Goal: Transaction & Acquisition: Download file/media

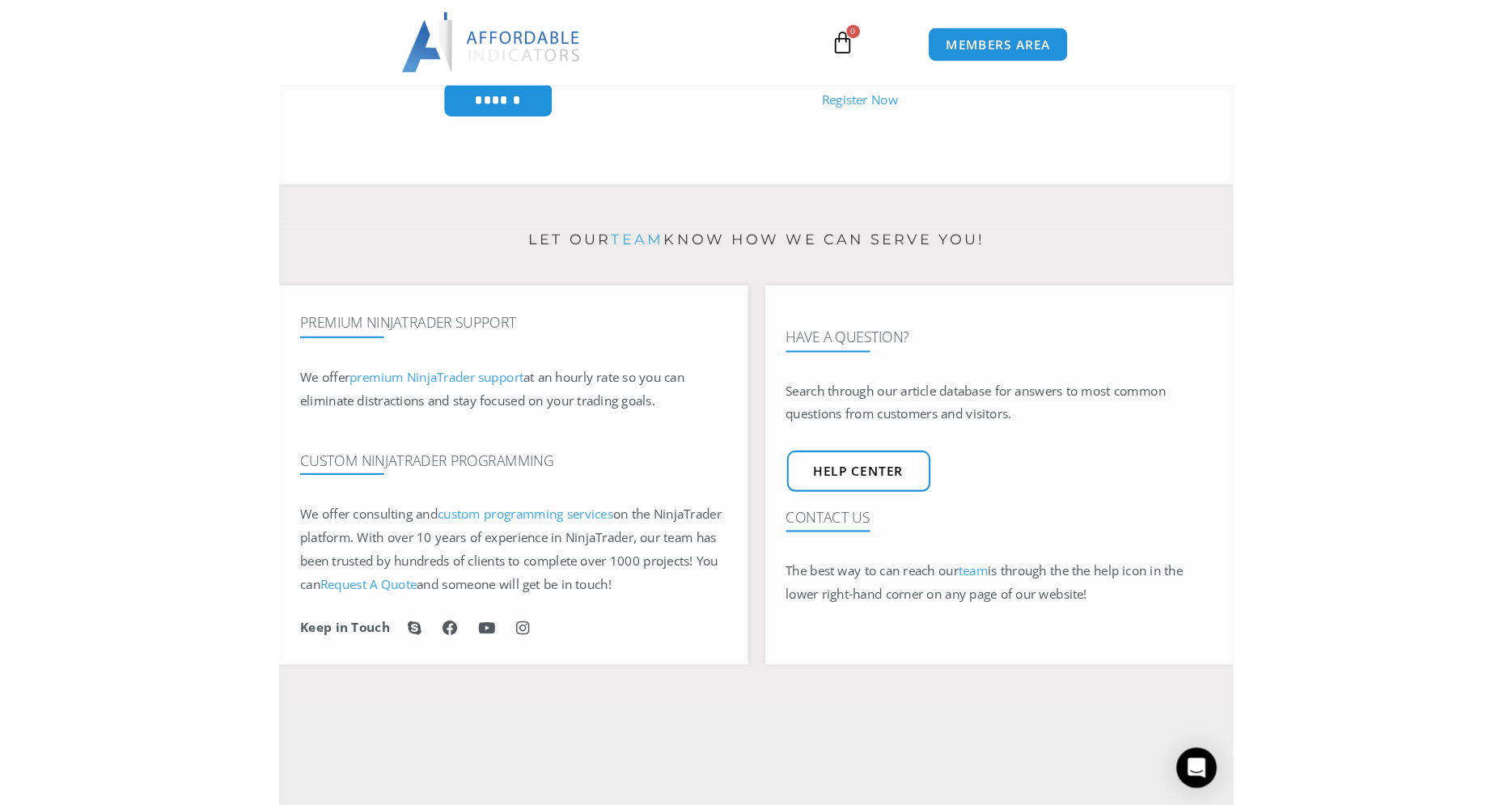
scroll to position [576, 0]
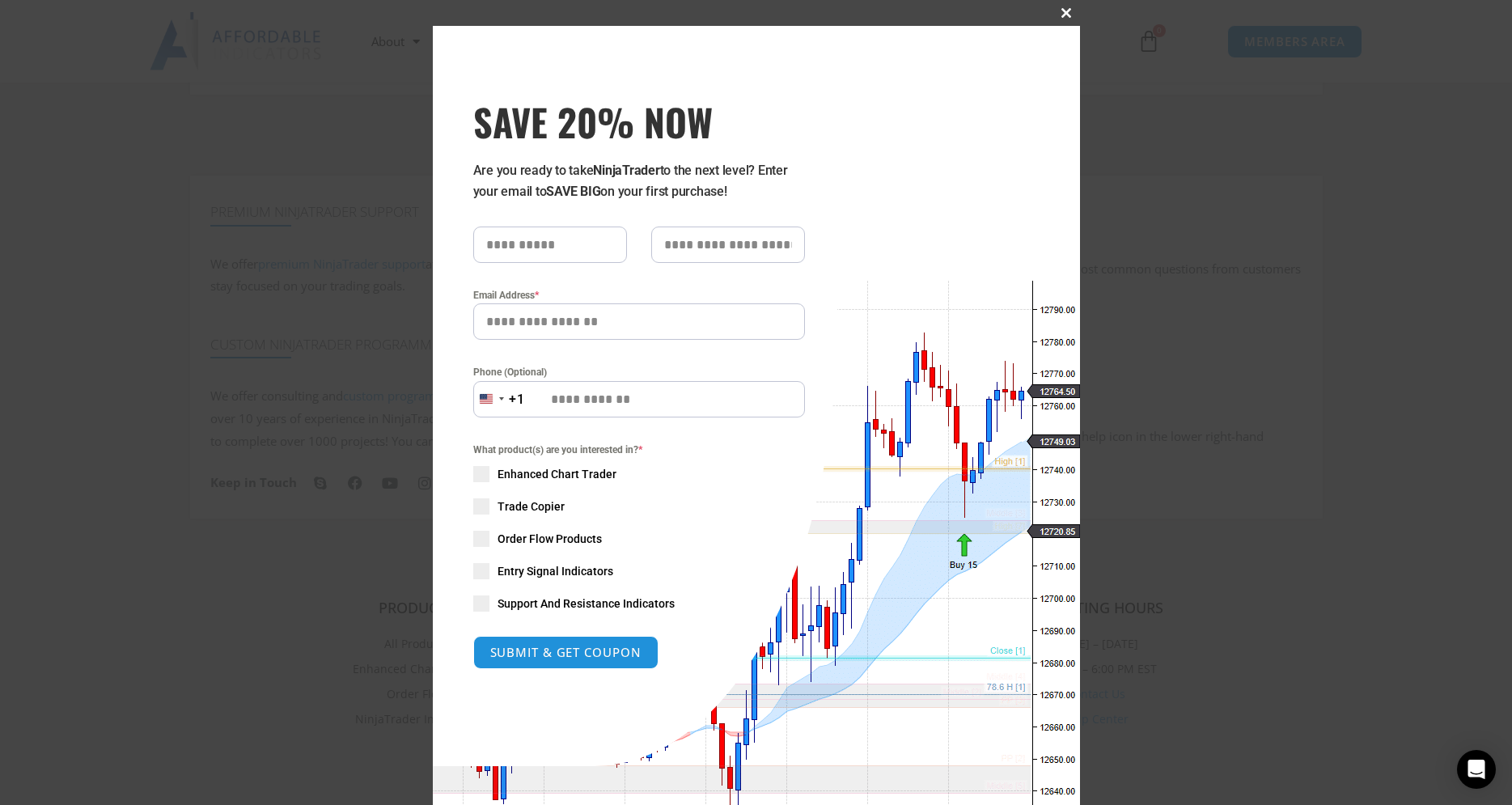
click at [919, 7] on button "Close this module" at bounding box center [1066, 12] width 26 height 26
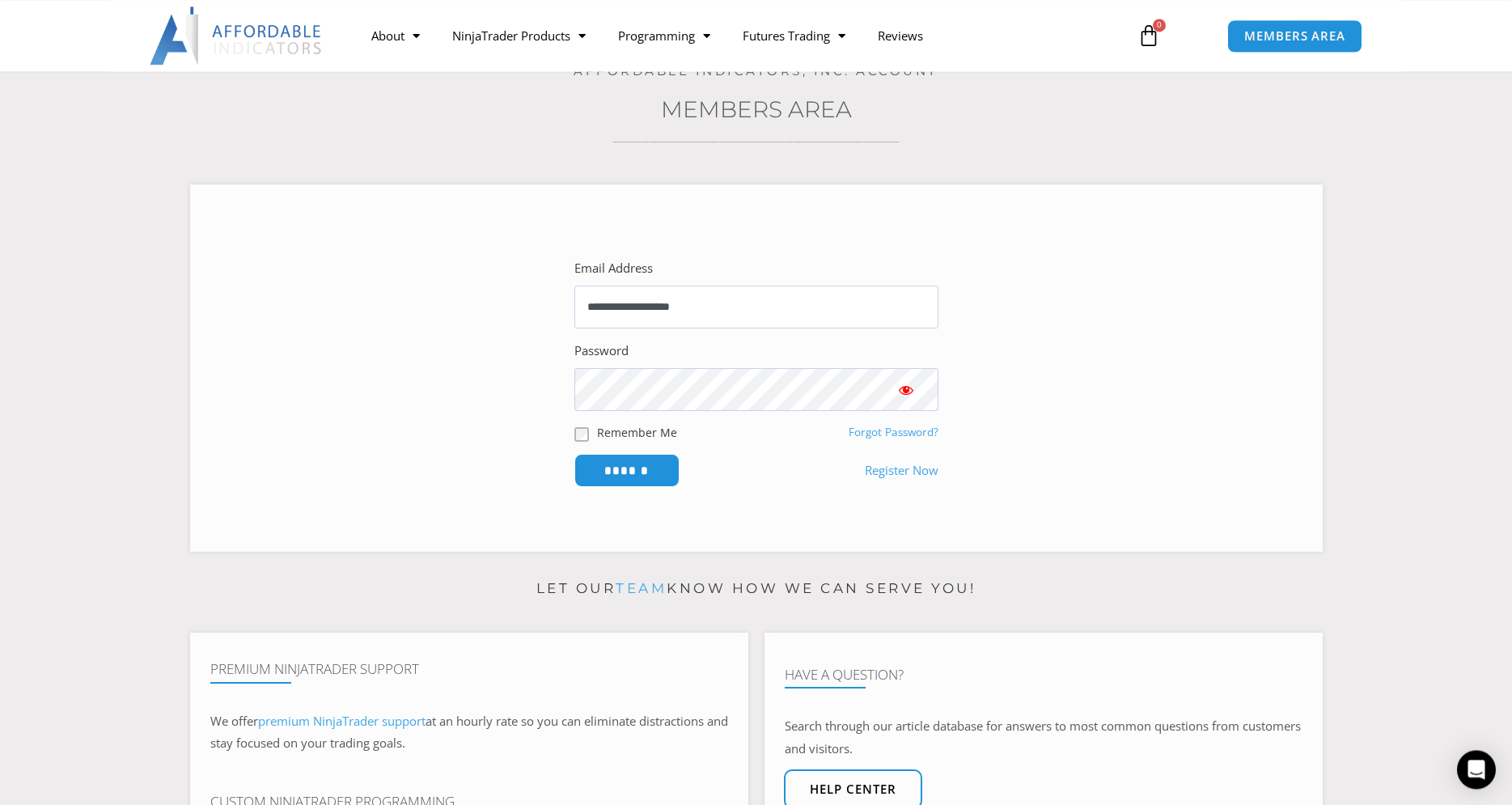
scroll to position [81, 0]
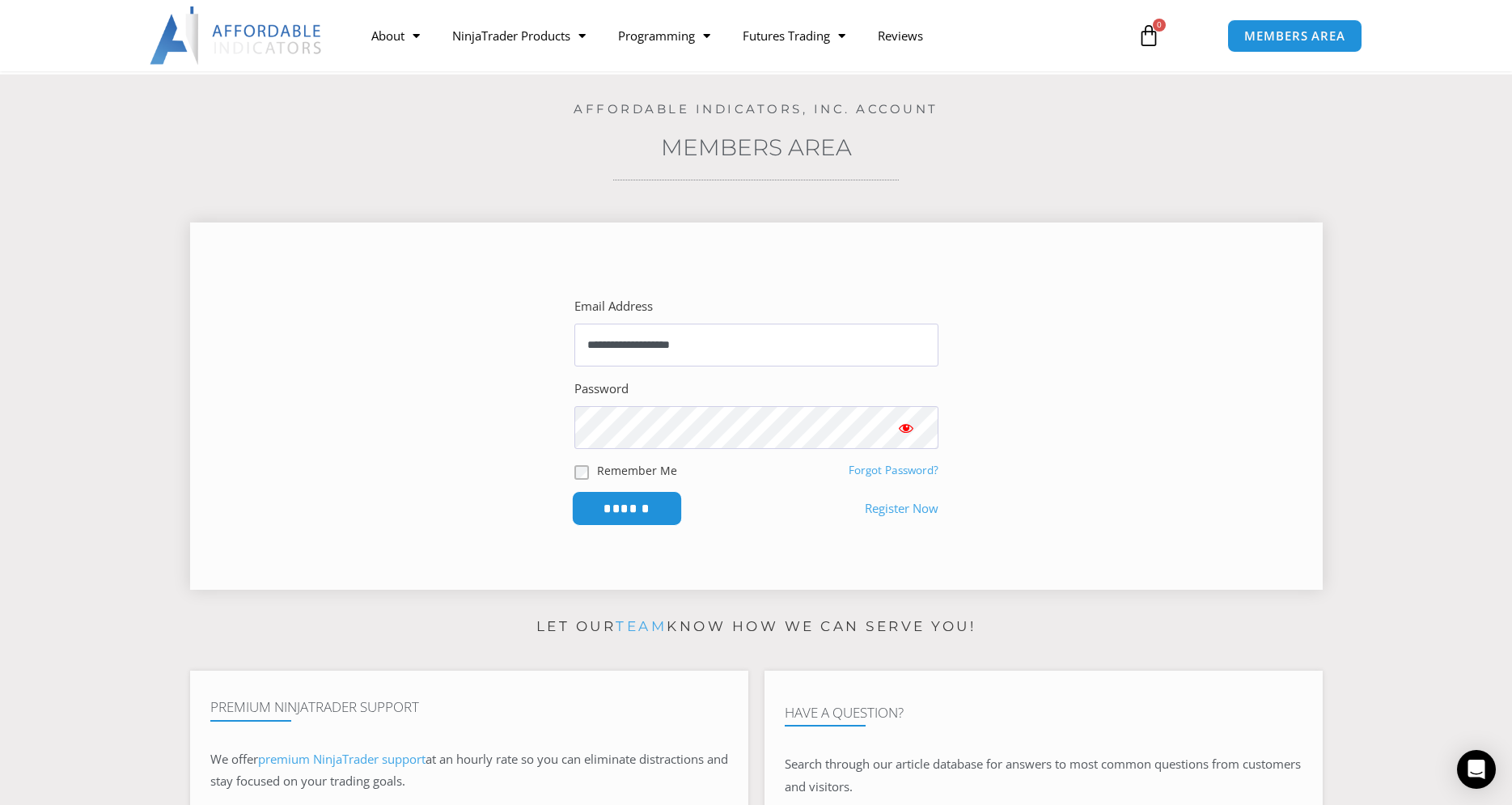
click at [625, 501] on input "******" at bounding box center [626, 508] width 111 height 35
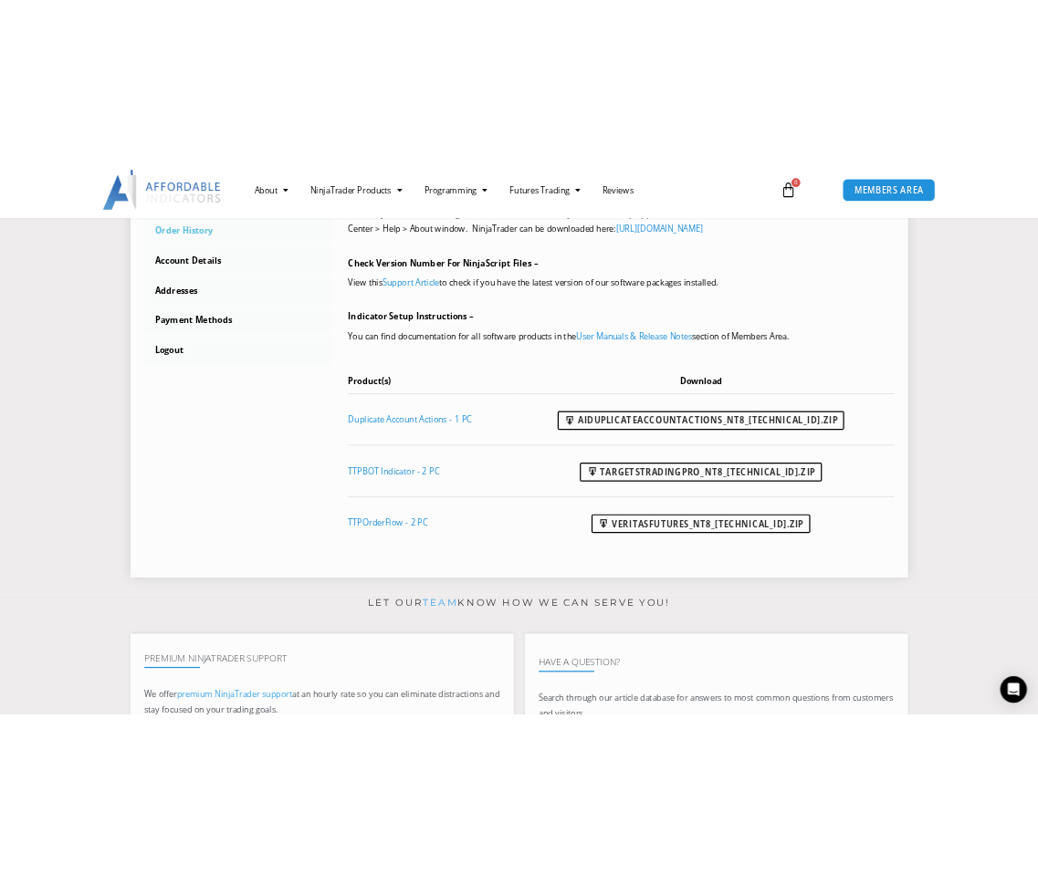
scroll to position [745, 0]
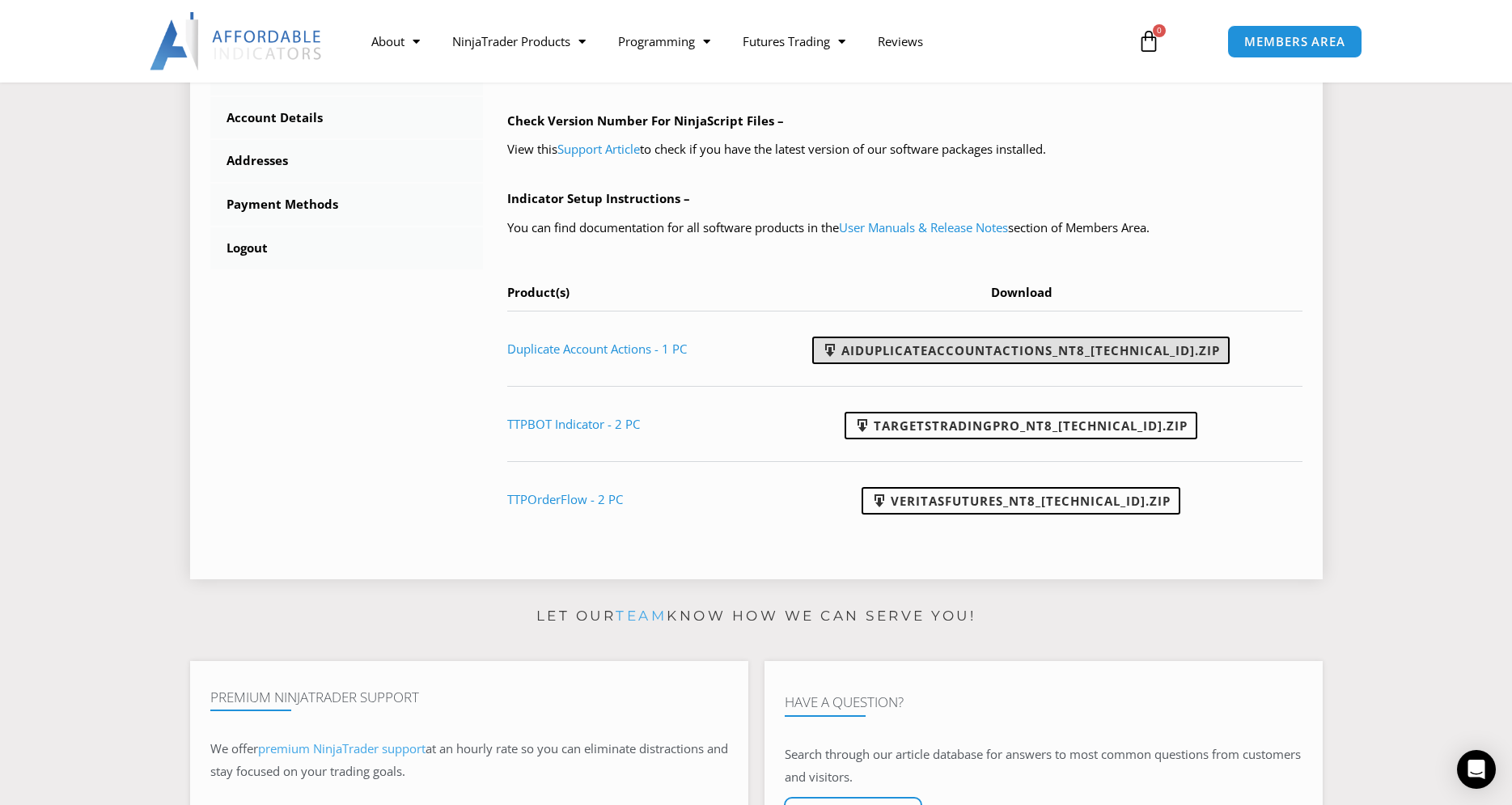
click at [1010, 352] on link "AIDuplicateAccountActions_NT8_25.9.22.1.zip" at bounding box center [1020, 350] width 417 height 27
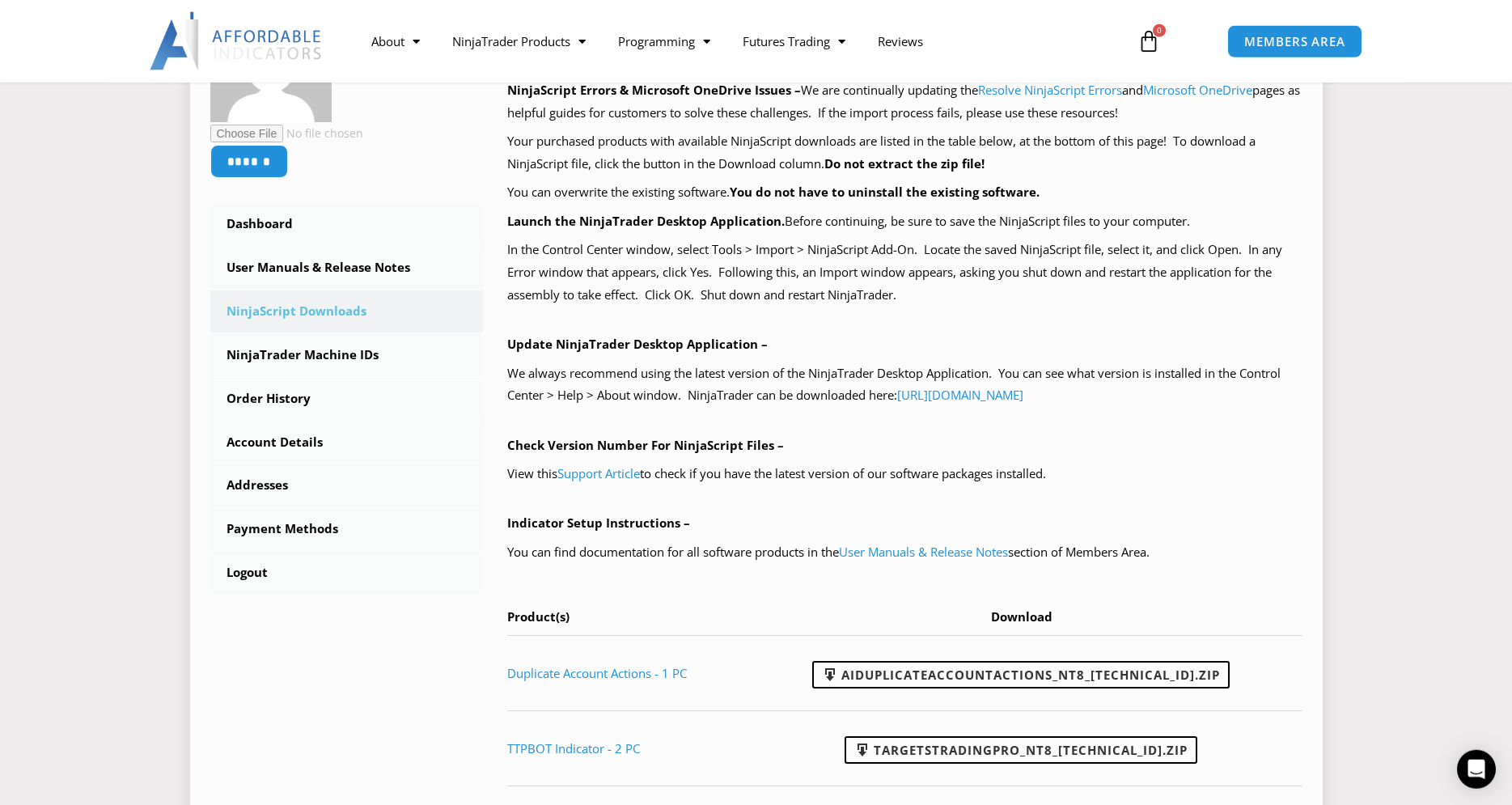
scroll to position [412, 0]
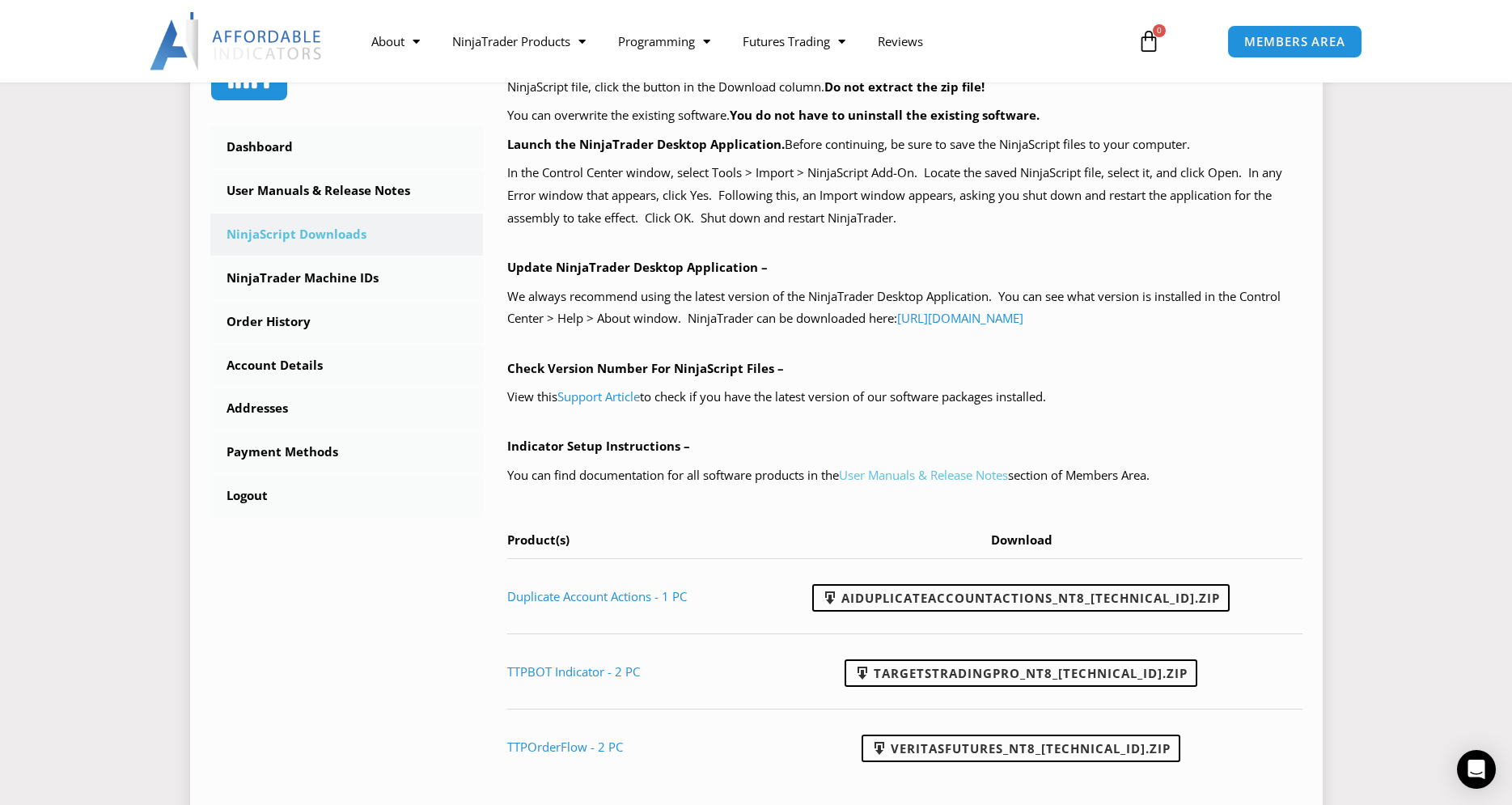
click at [896, 477] on link "User Manuals & Release Notes" at bounding box center [923, 475] width 169 height 16
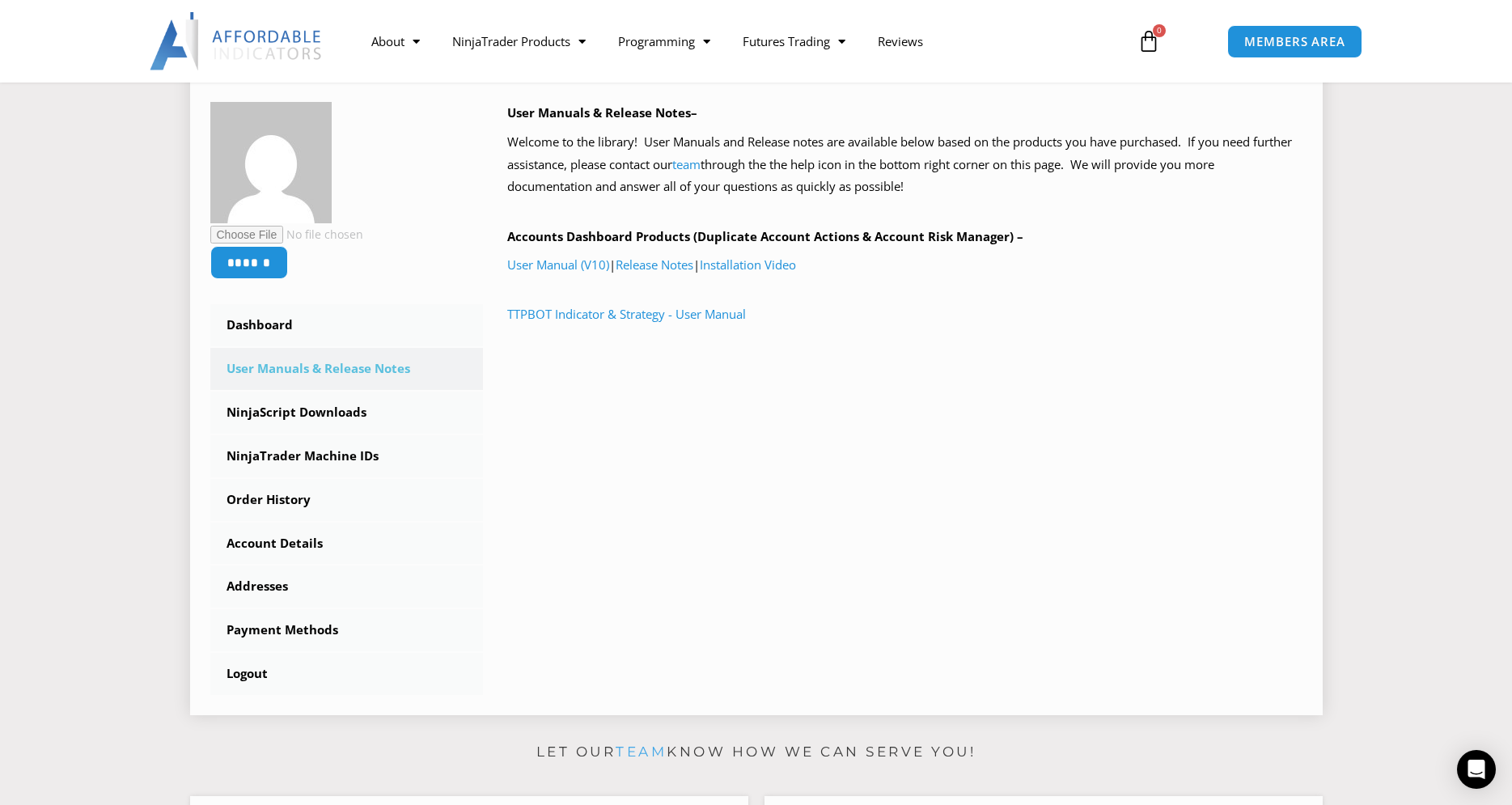
scroll to position [165, 0]
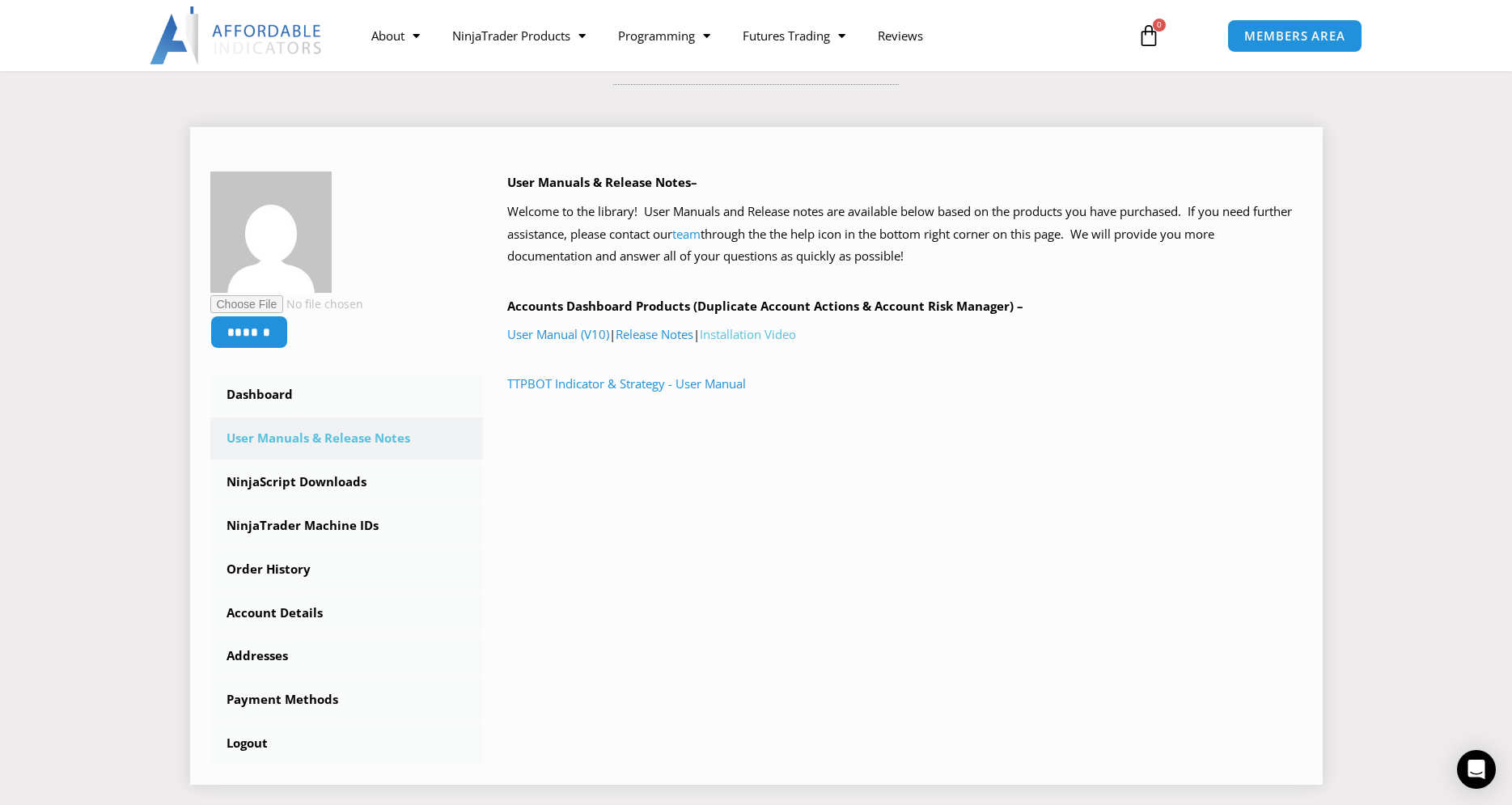
click at [764, 332] on link "Installation Video" at bounding box center [747, 334] width 97 height 16
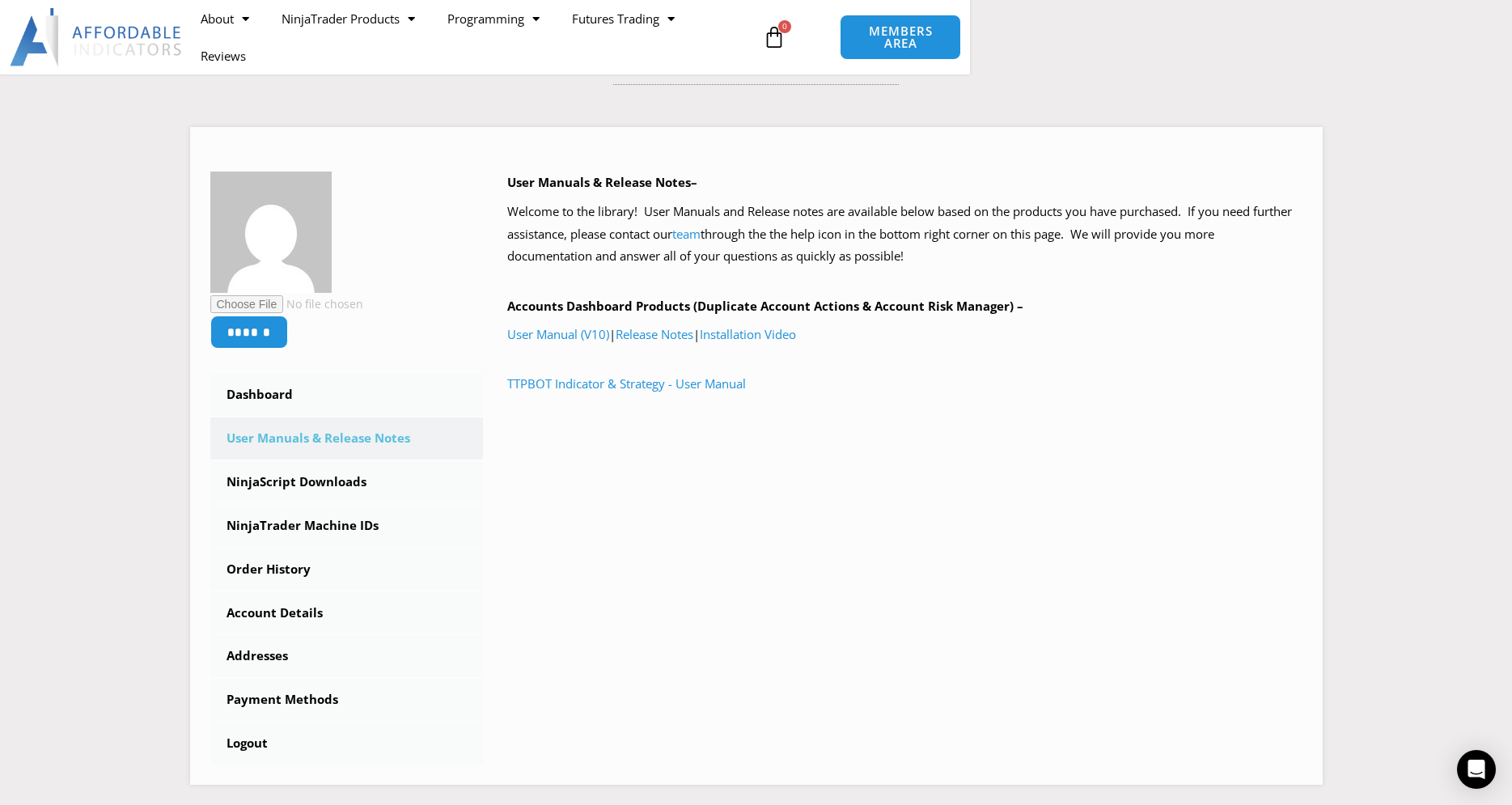
scroll to position [162, 0]
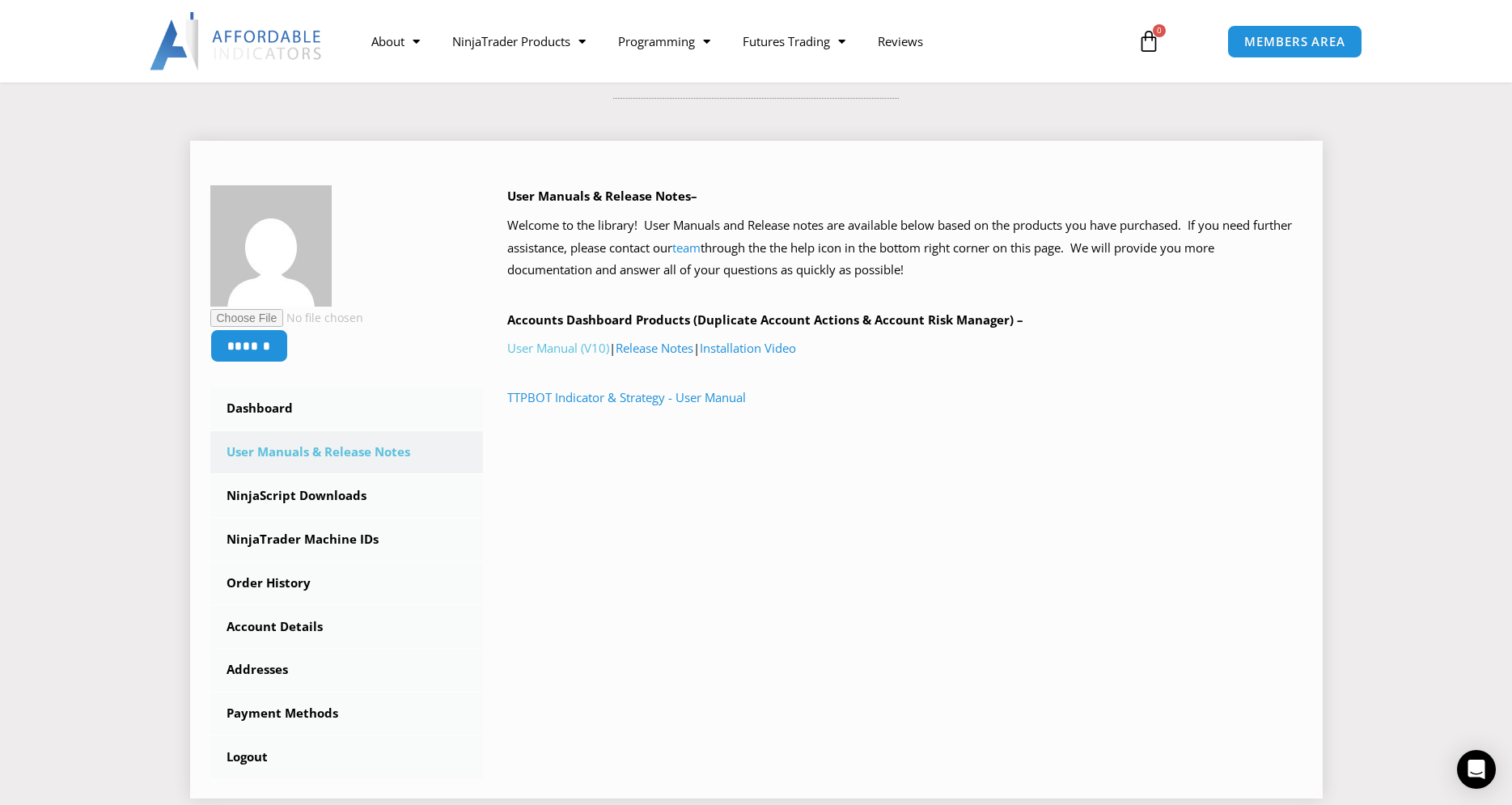
click at [558, 349] on link "User Manual (V10)" at bounding box center [557, 348] width 102 height 16
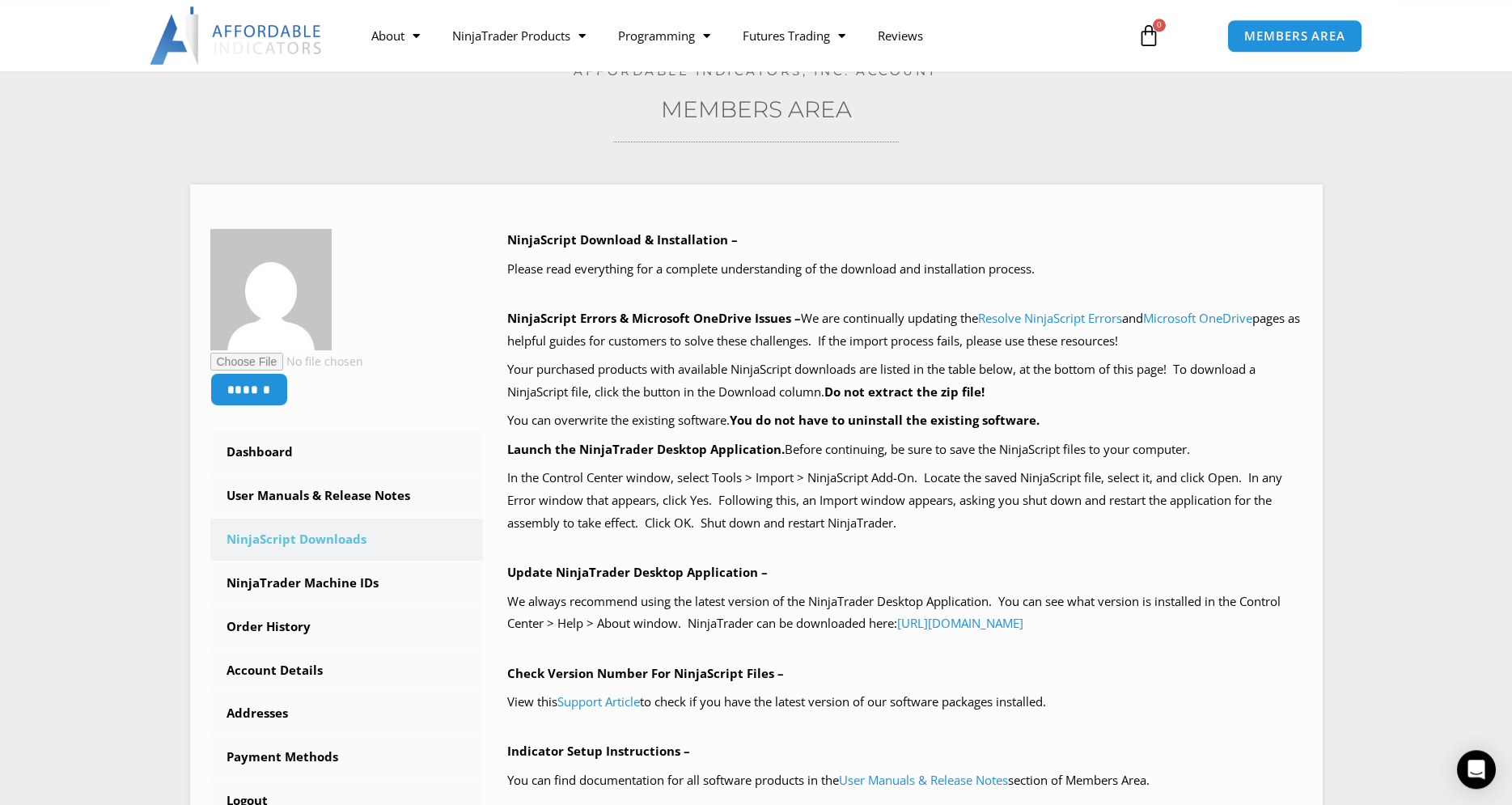
scroll to position [82, 0]
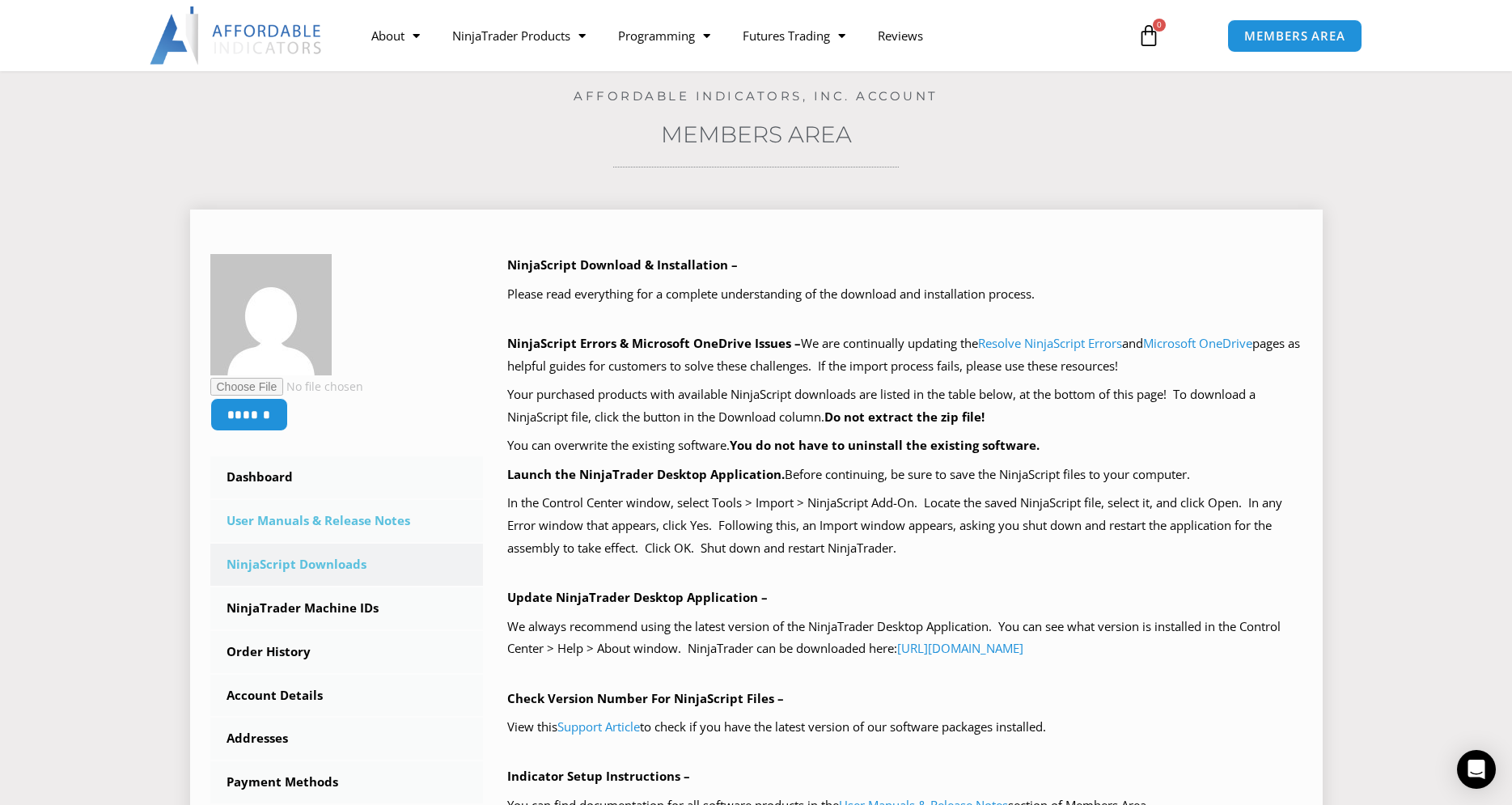
click at [371, 520] on link "User Manuals & Release Notes" at bounding box center [347, 520] width 273 height 42
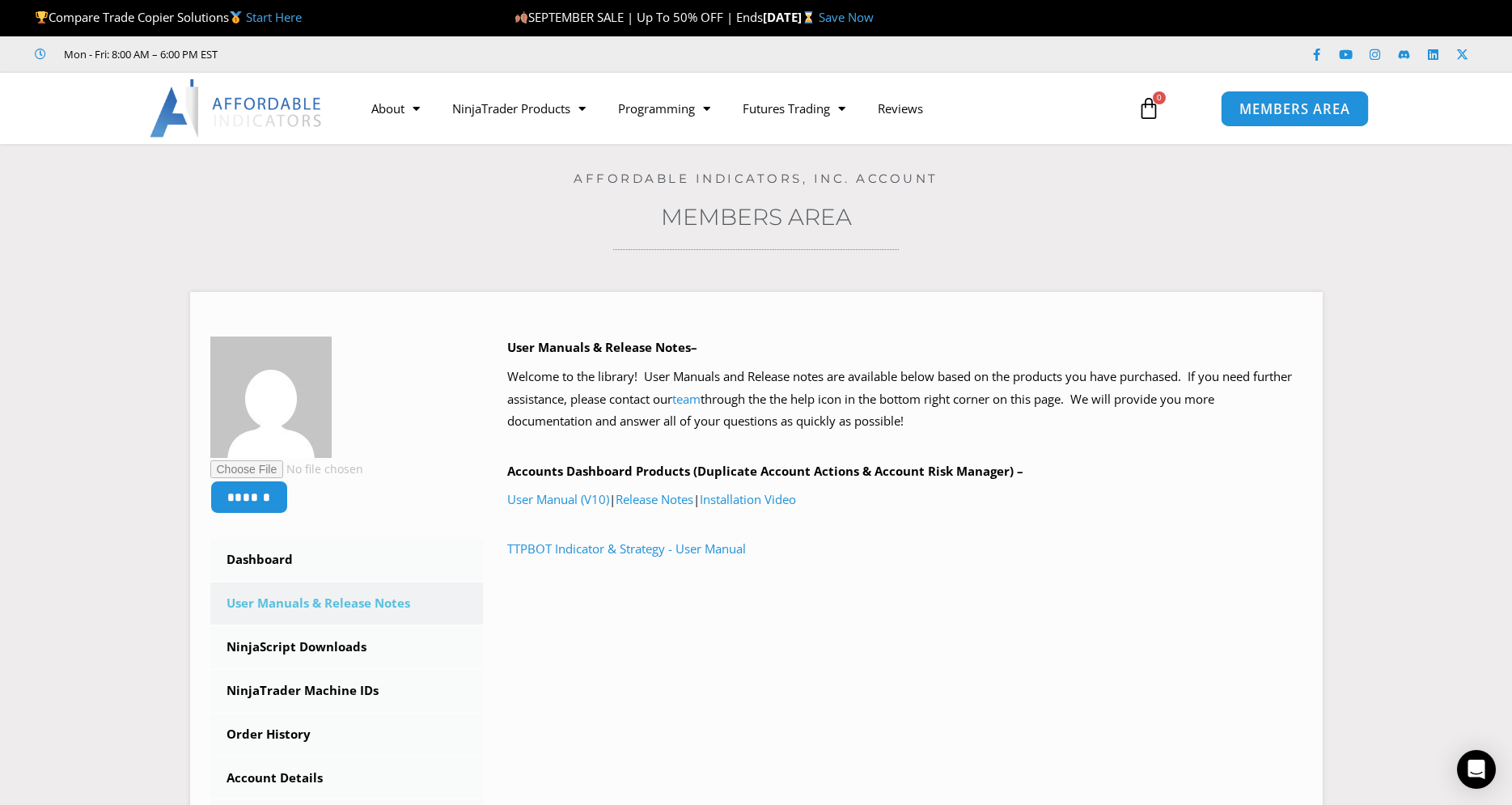
click at [1333, 111] on span "MEMBERS AREA" at bounding box center [1294, 109] width 111 height 14
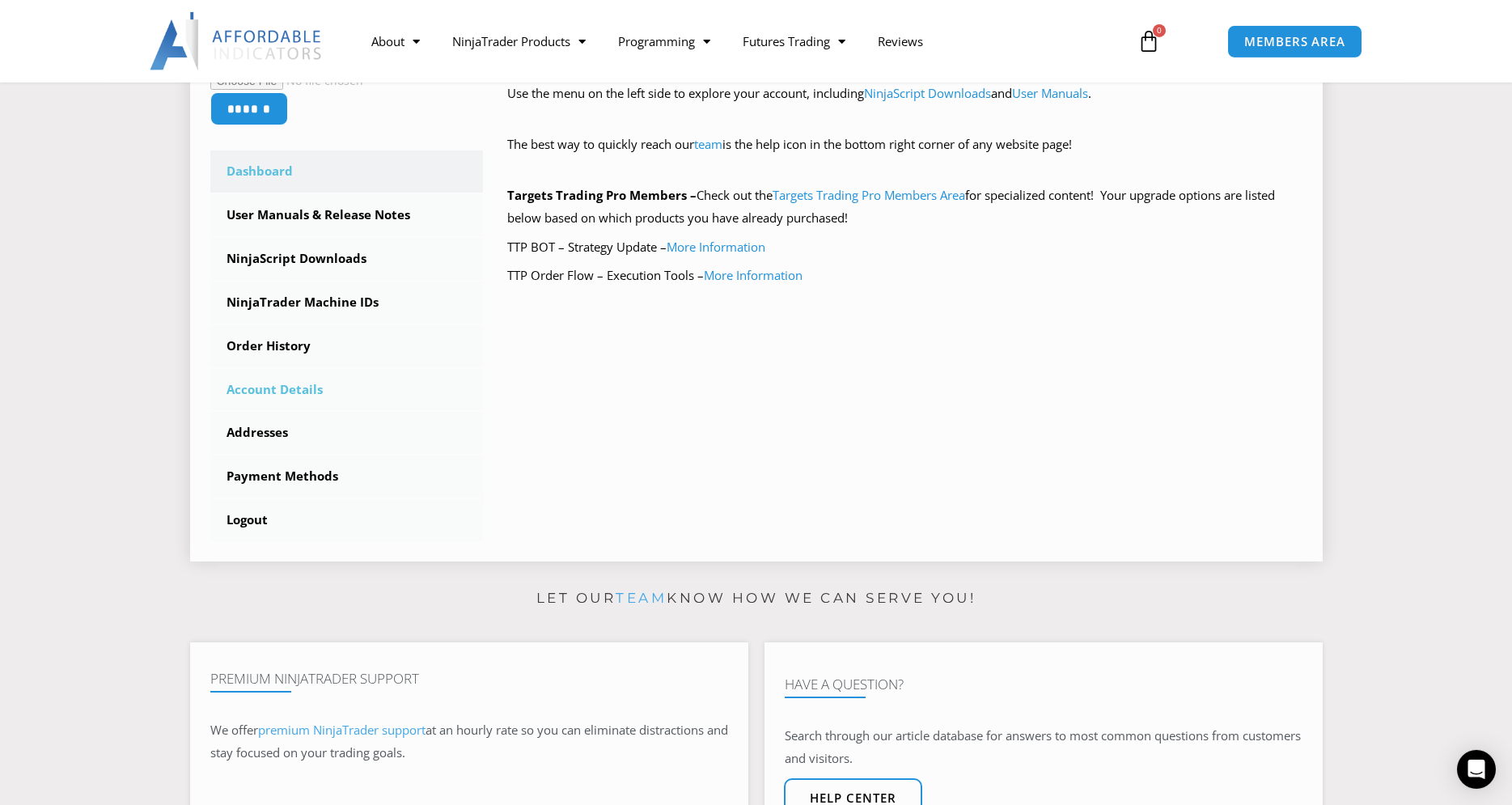
scroll to position [412, 0]
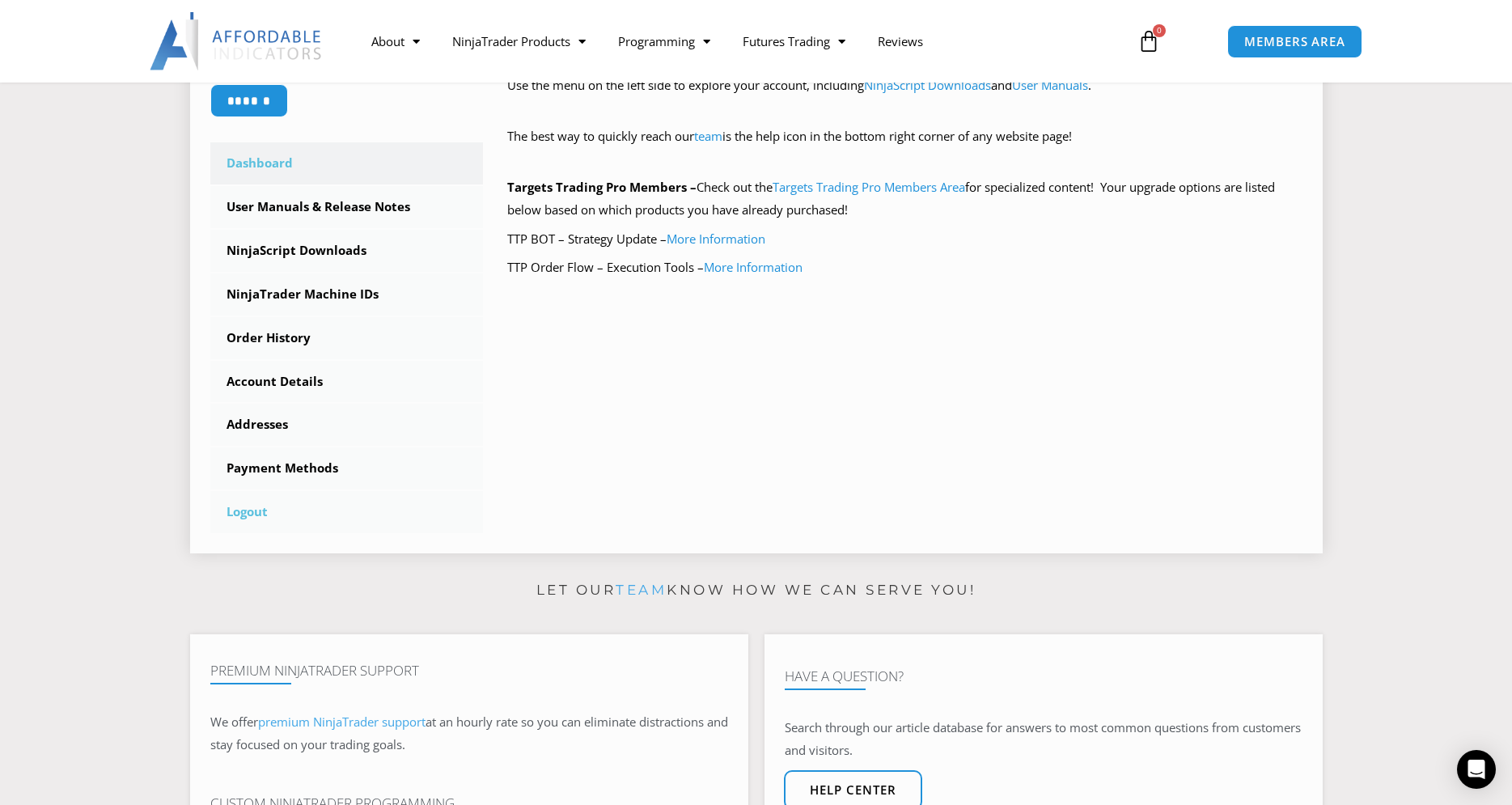
click at [246, 512] on link "Logout" at bounding box center [347, 512] width 273 height 42
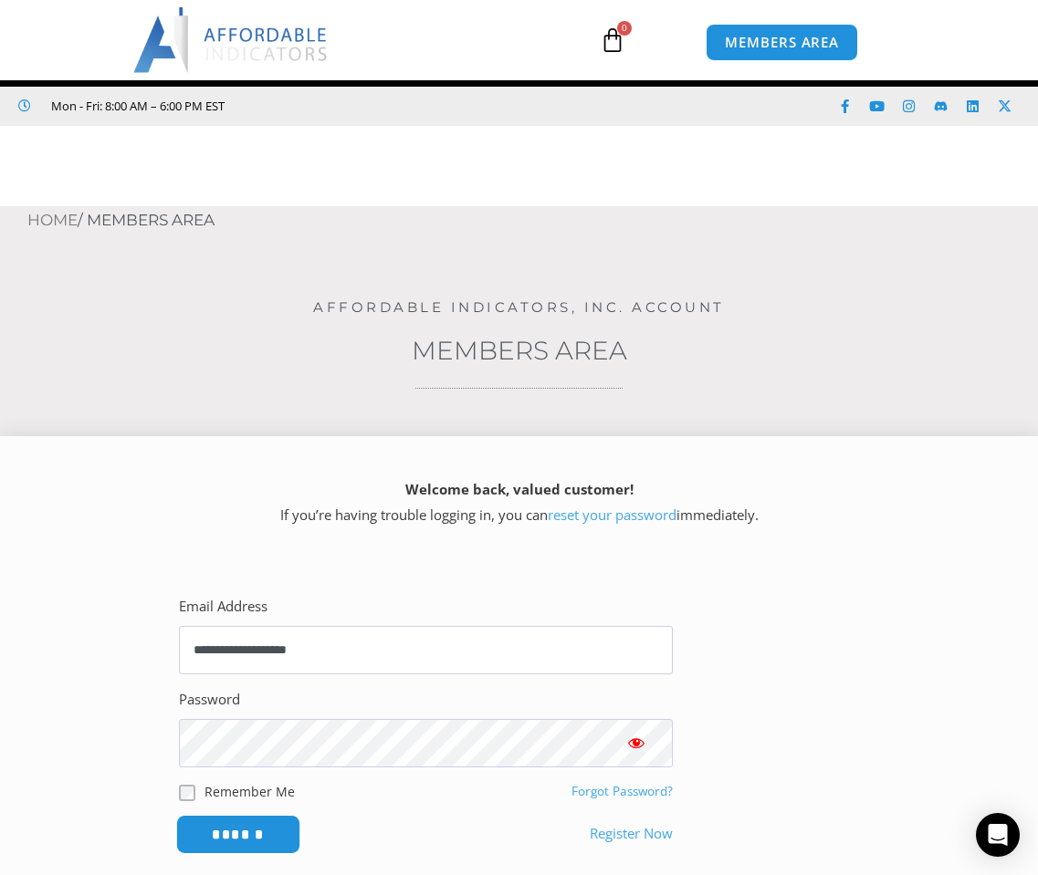
click at [242, 831] on input "******" at bounding box center [238, 834] width 125 height 39
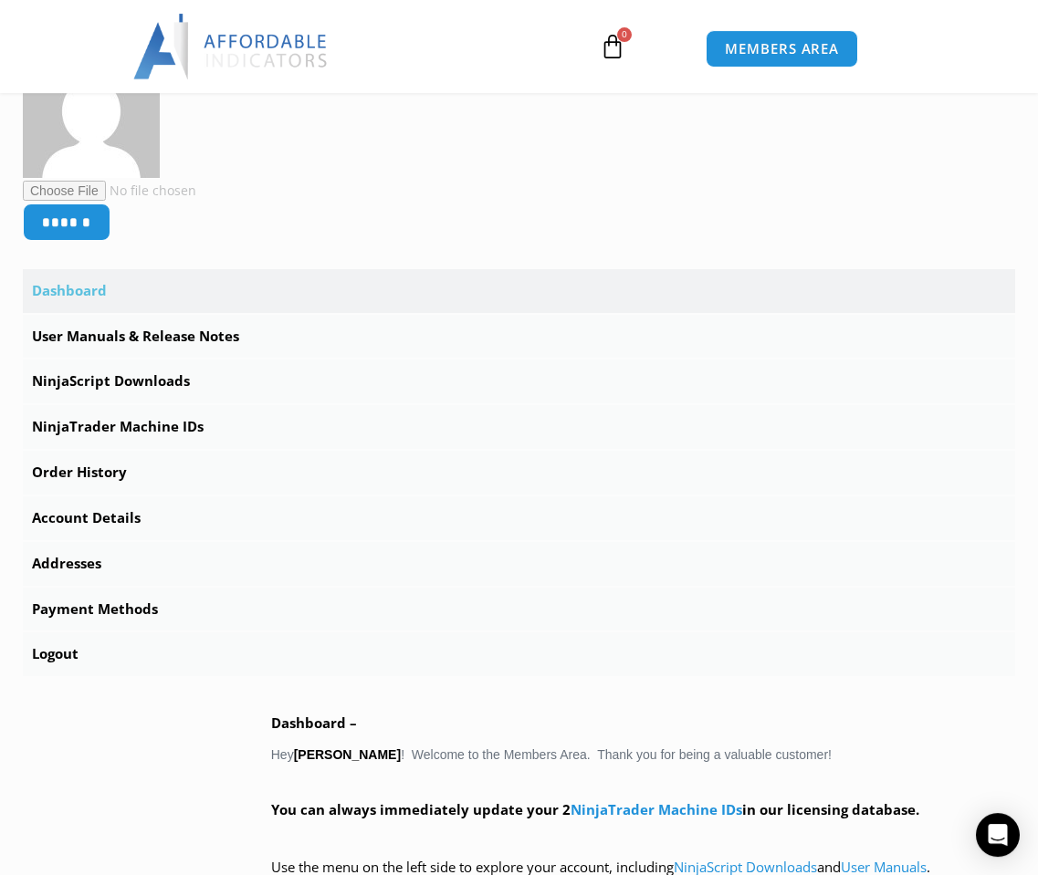
scroll to position [465, 0]
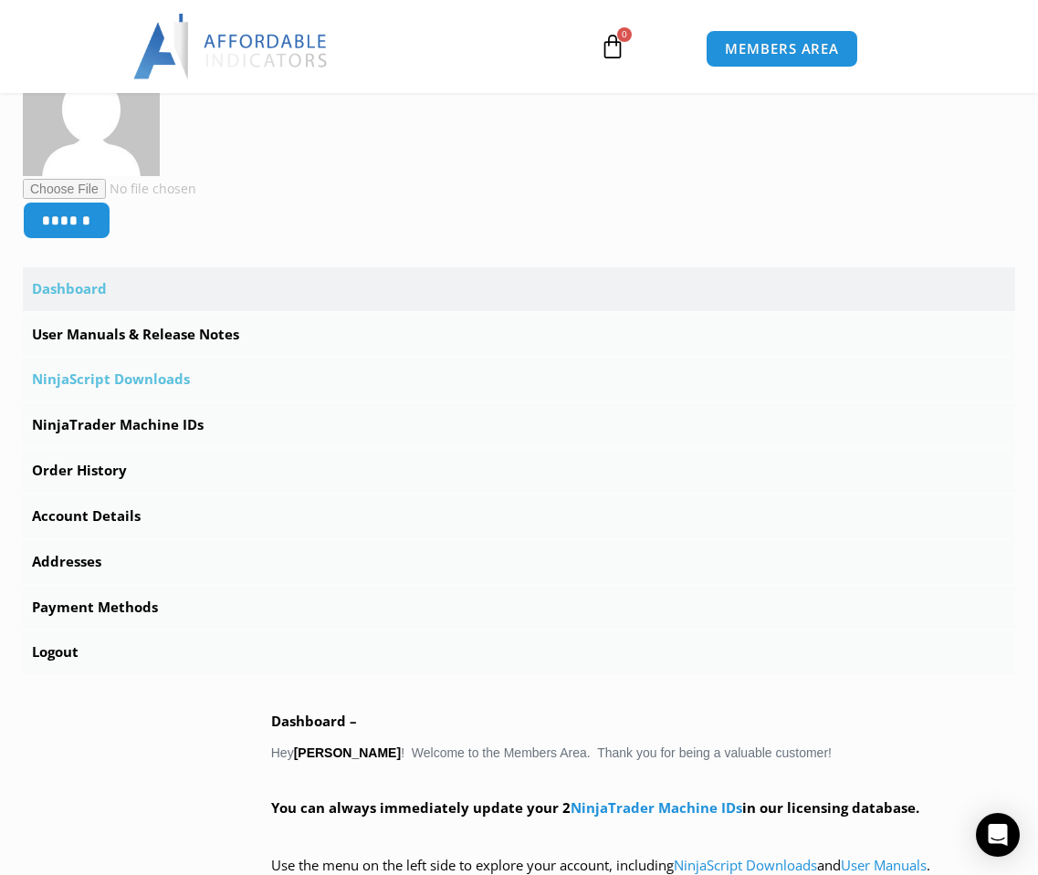
click at [144, 382] on link "NinjaScript Downloads" at bounding box center [519, 380] width 992 height 44
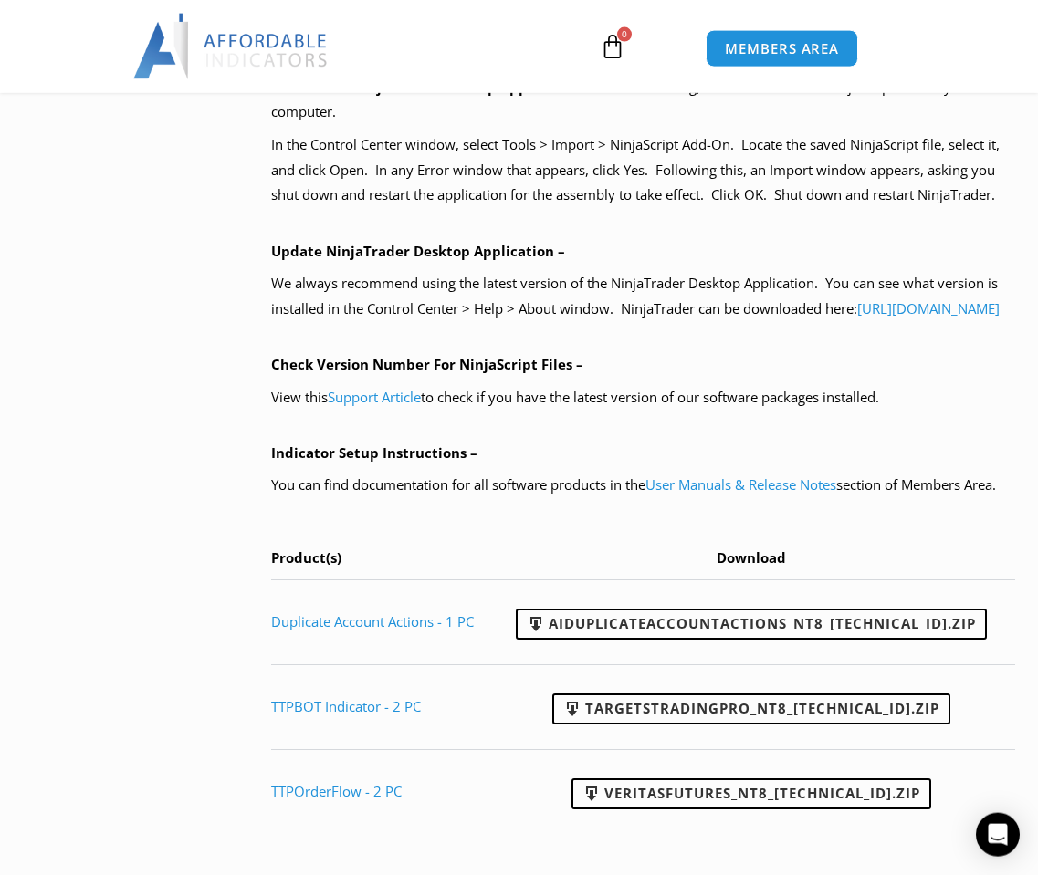
scroll to position [1583, 0]
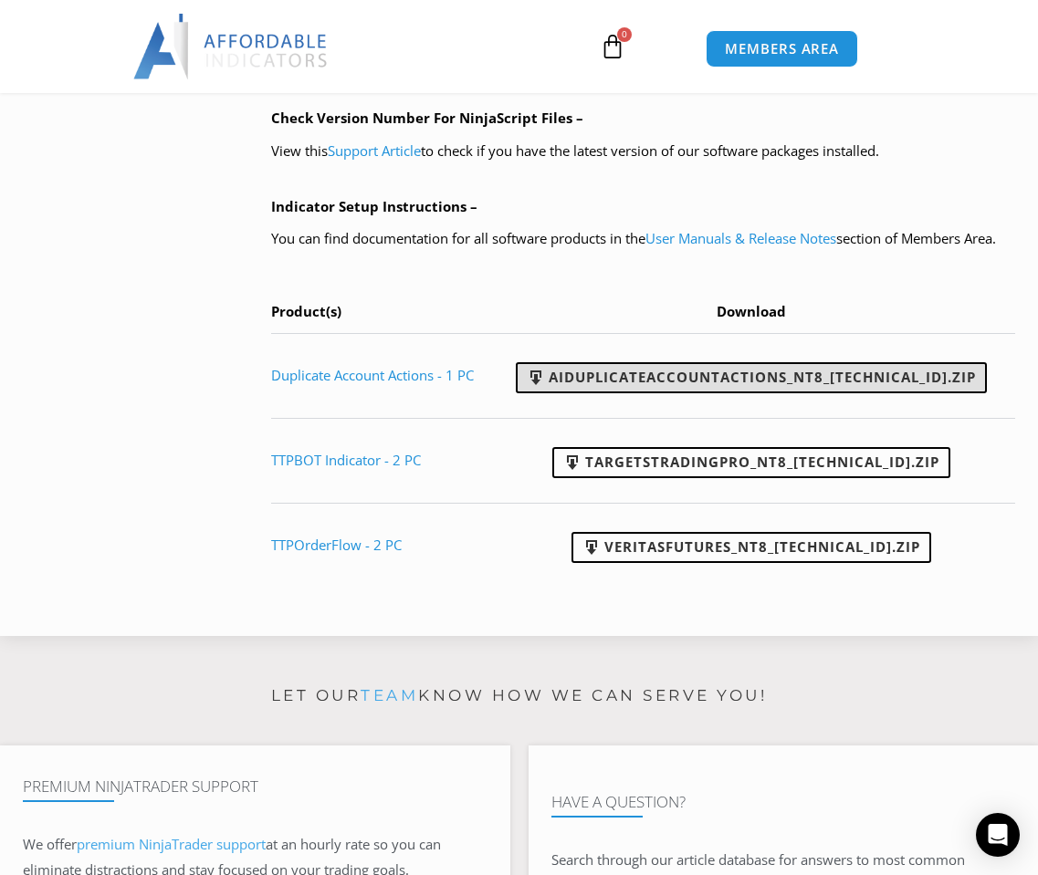
click at [620, 393] on link "AIDuplicateAccountActions_NT8_[TECHNICAL_ID].zip" at bounding box center [751, 377] width 471 height 31
